Goal: Navigation & Orientation: Go to known website

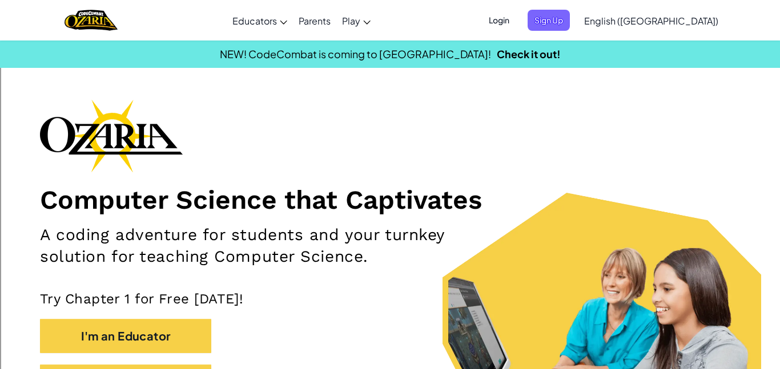
click at [516, 19] on span "Login" at bounding box center [499, 20] width 34 height 21
